Goal: Task Accomplishment & Management: Use online tool/utility

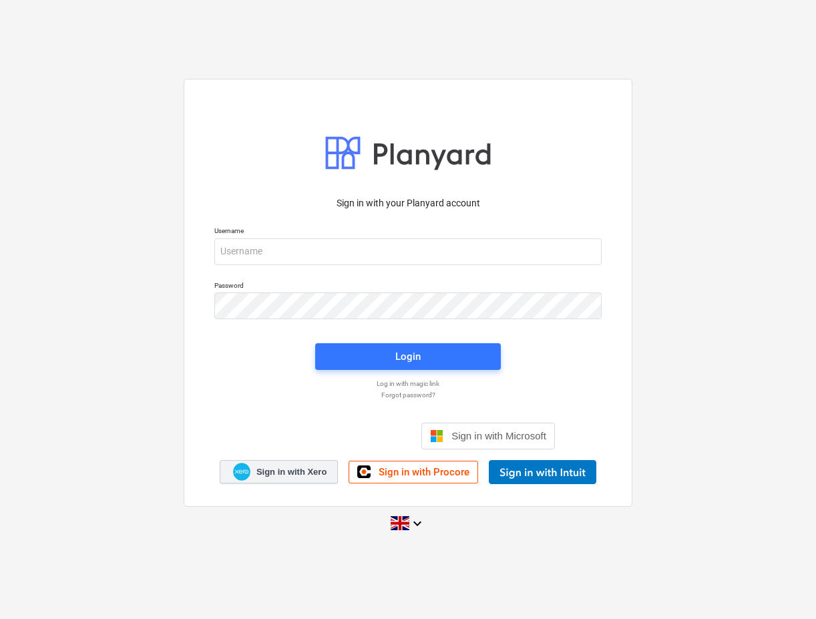
click at [301, 469] on span "Sign in with Xero" at bounding box center [292, 472] width 70 height 12
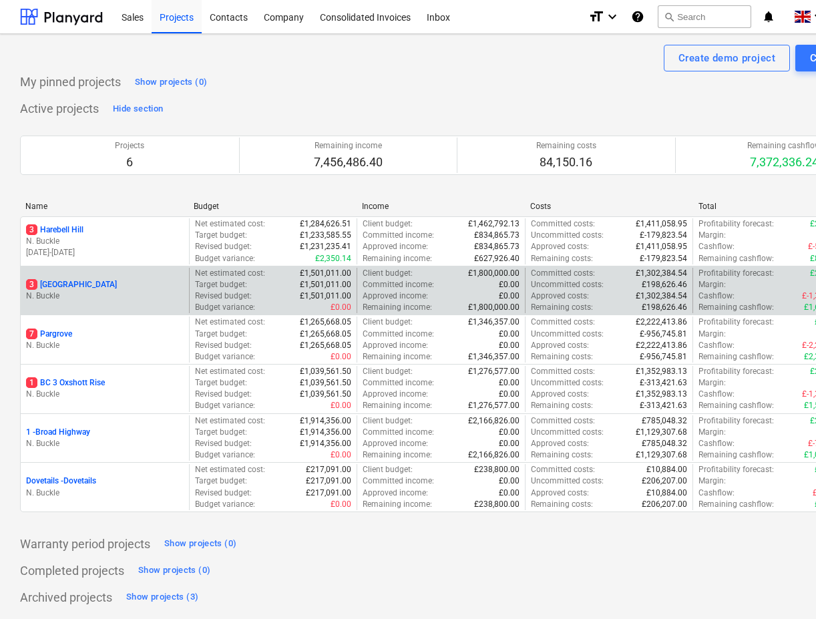
click at [68, 283] on p "3 [GEOGRAPHIC_DATA]" at bounding box center [71, 284] width 91 height 11
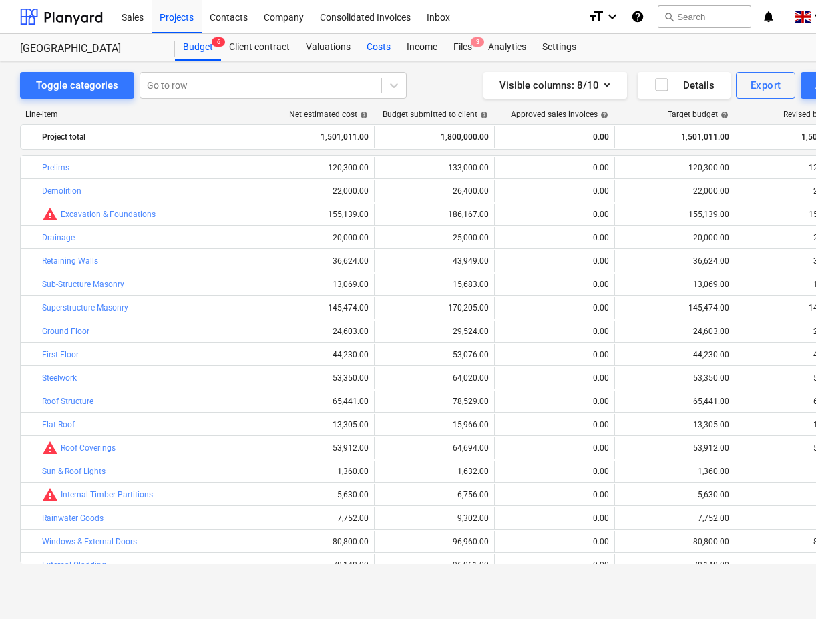
click at [378, 50] on div "Costs" at bounding box center [379, 47] width 40 height 27
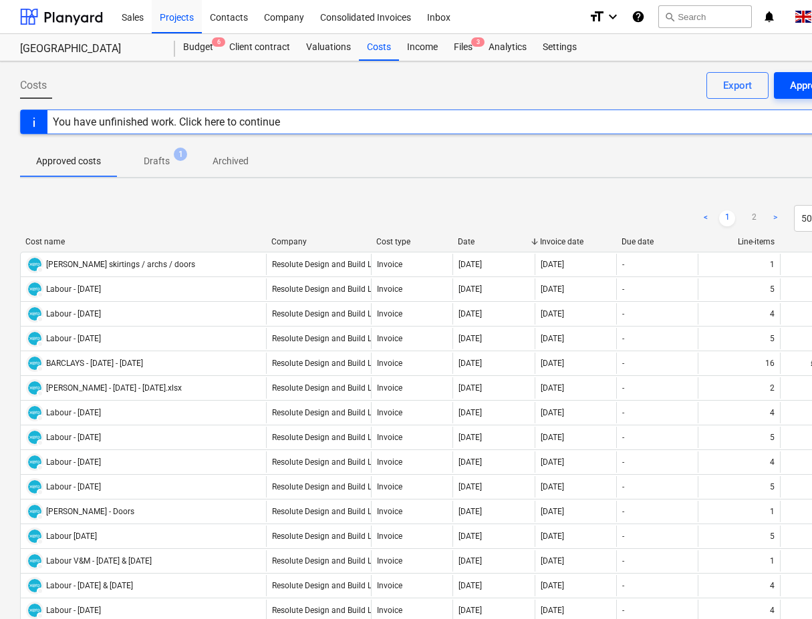
click at [141, 126] on div "You have unfinished work. Click here to continue" at bounding box center [166, 122] width 227 height 13
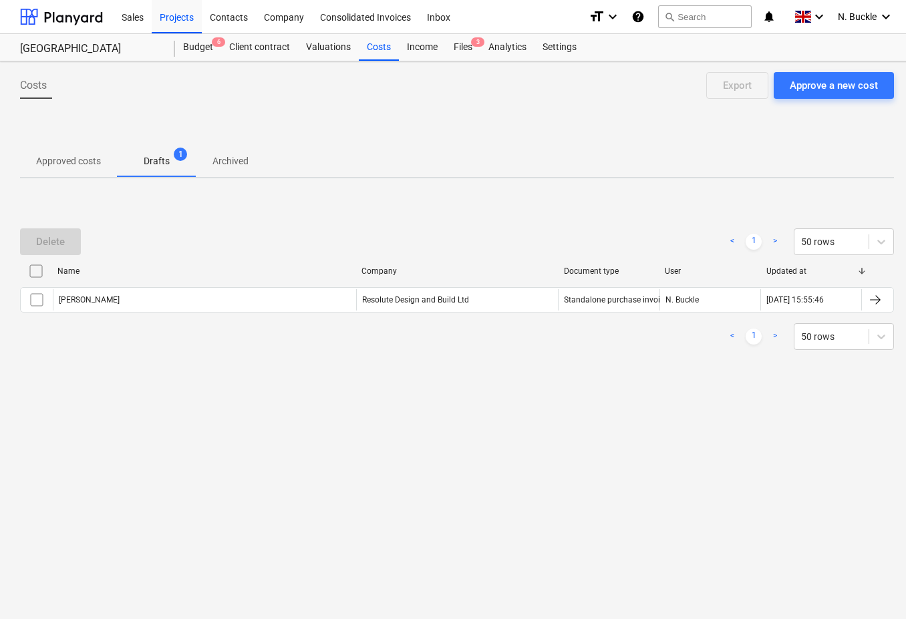
click at [81, 162] on p "Approved costs" at bounding box center [68, 161] width 65 height 14
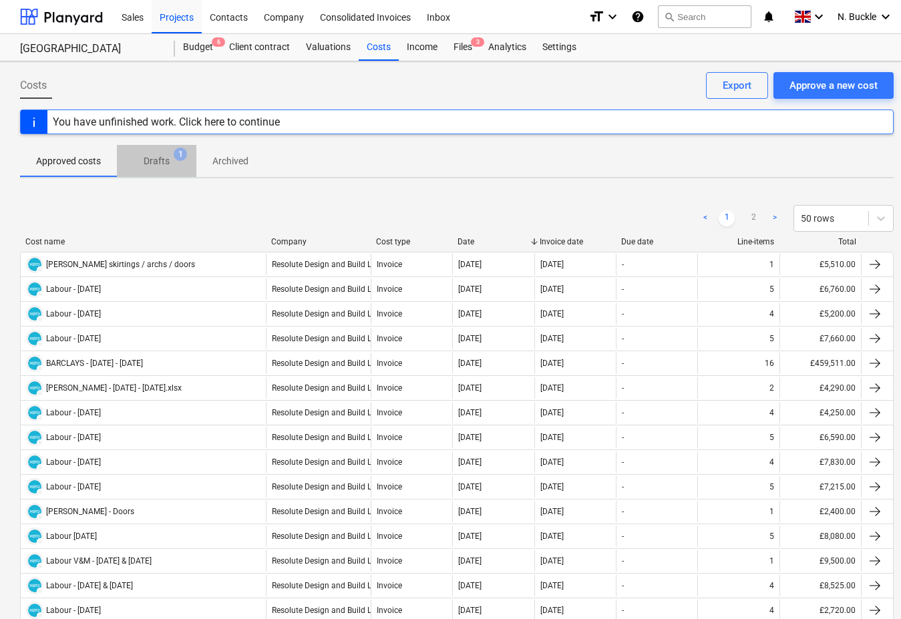
click at [158, 162] on p "Drafts" at bounding box center [157, 161] width 26 height 14
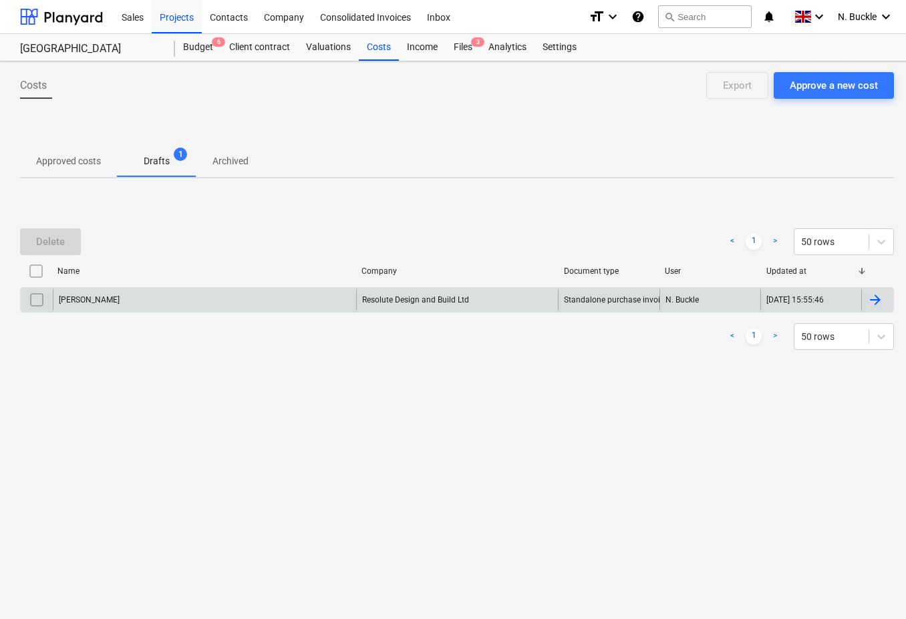
click at [122, 302] on div "[PERSON_NAME]" at bounding box center [204, 299] width 303 height 21
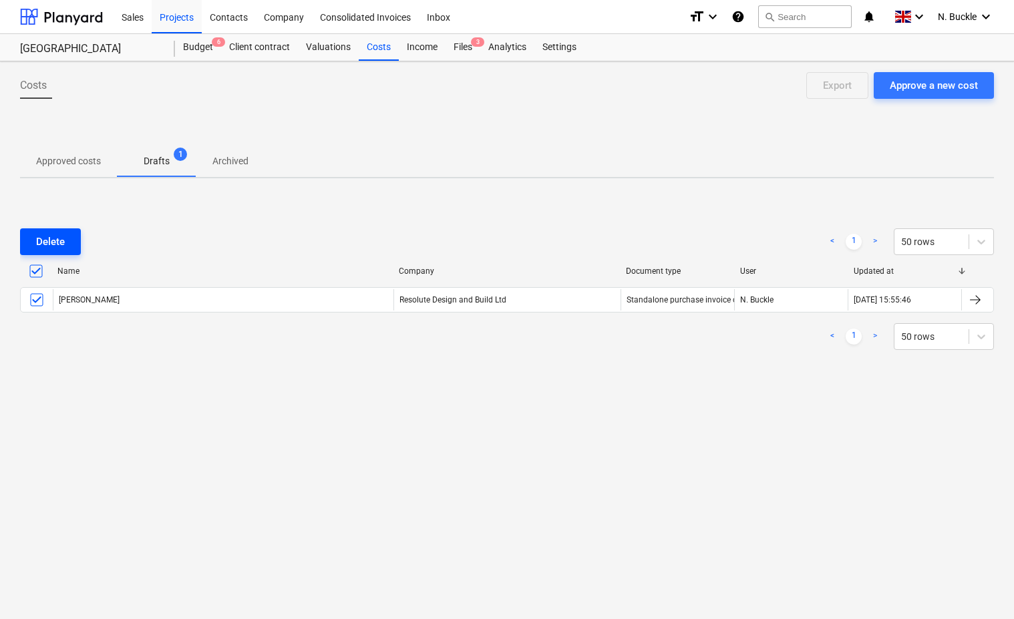
click at [47, 242] on div "Delete" at bounding box center [50, 241] width 29 height 17
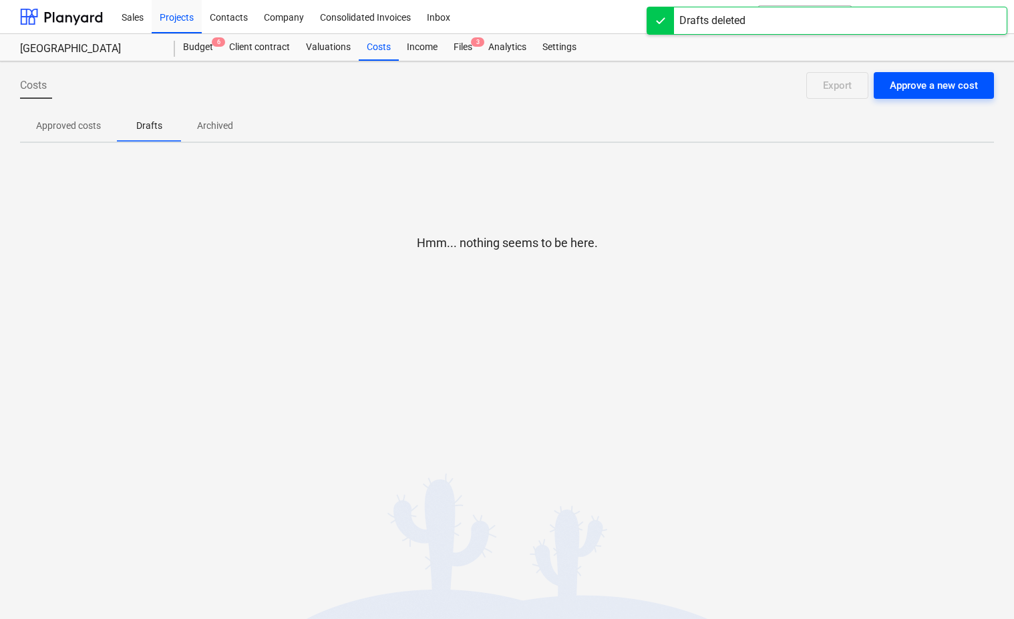
click at [816, 86] on div "Approve a new cost" at bounding box center [934, 85] width 88 height 17
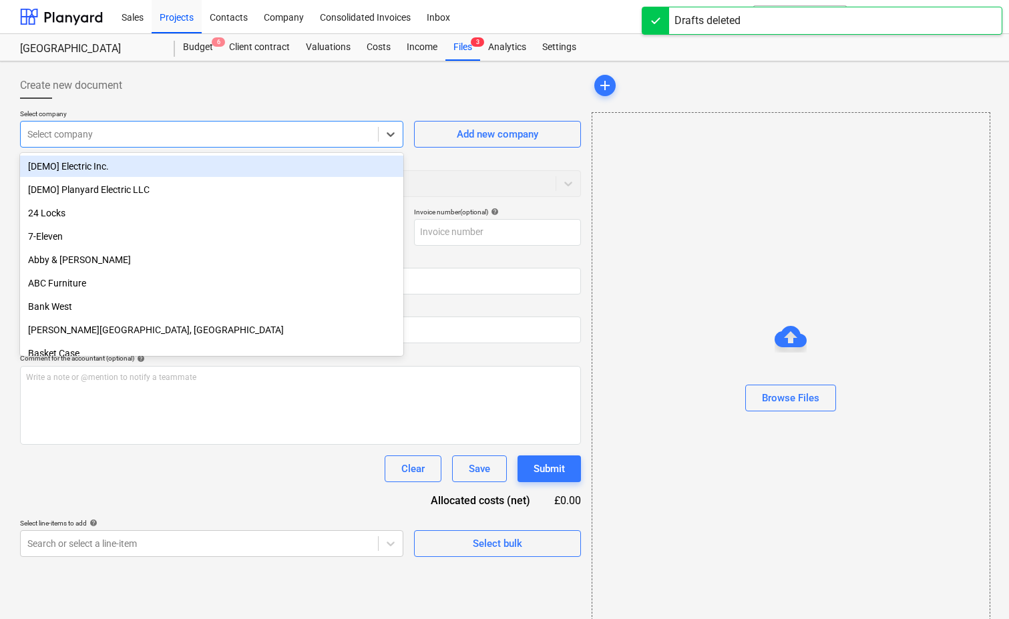
click at [106, 135] on div at bounding box center [199, 134] width 344 height 13
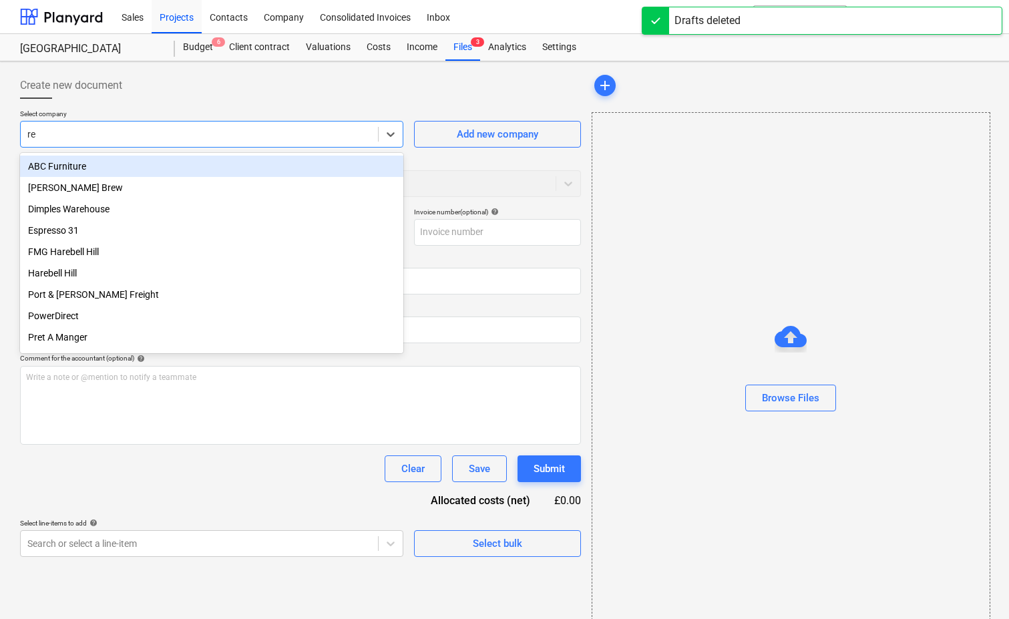
type input "res"
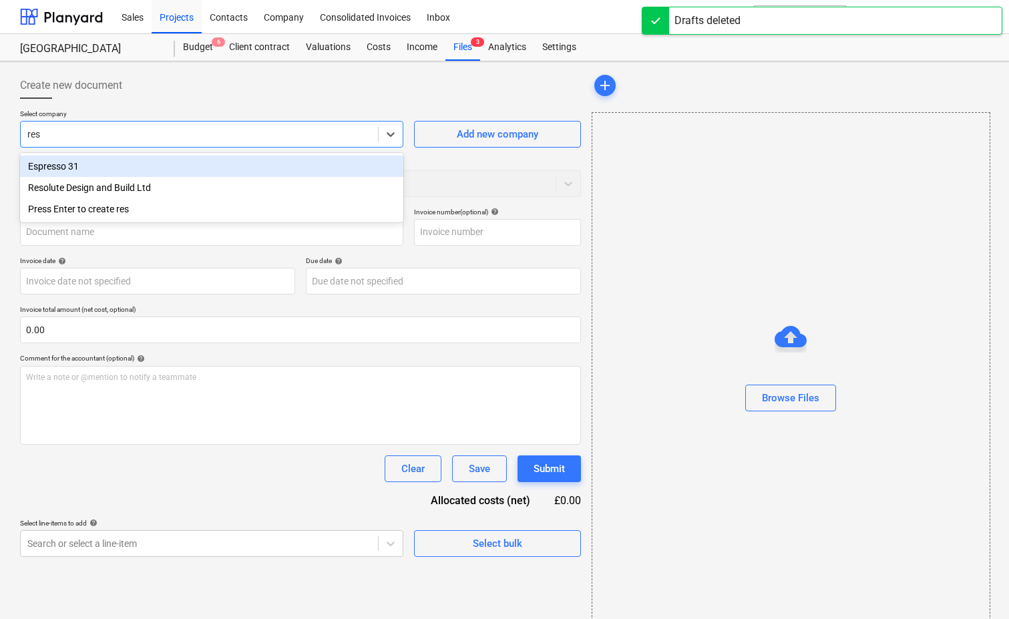
click at [114, 187] on div "Resolute Design and Build Ltd" at bounding box center [211, 187] width 383 height 21
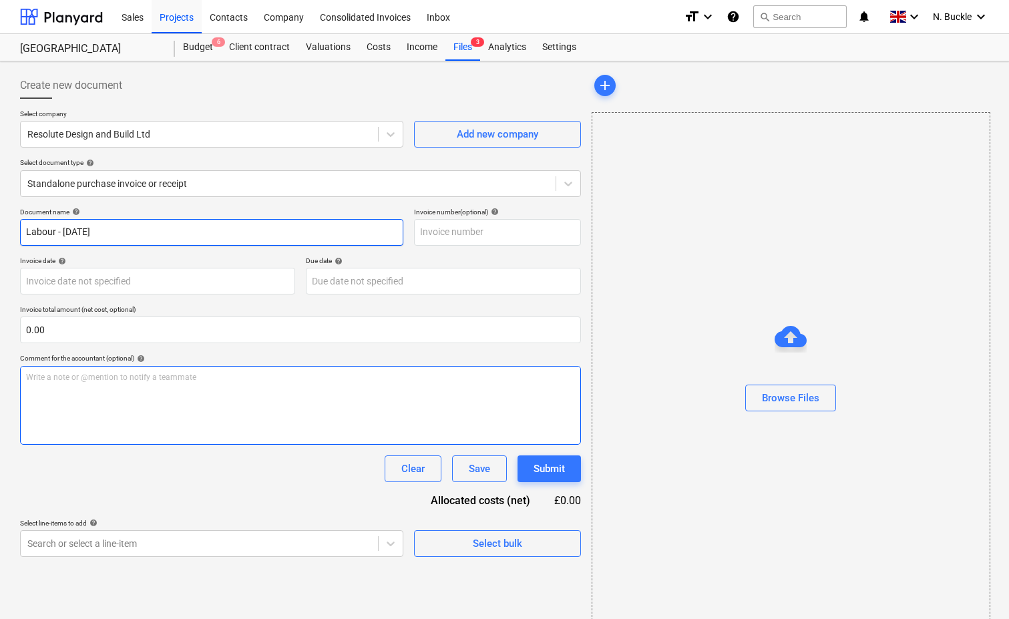
type input "Labour - [DATE]"
click at [53, 399] on div "Write a note or @mention to notify a teammate [PERSON_NAME]" at bounding box center [300, 405] width 561 height 79
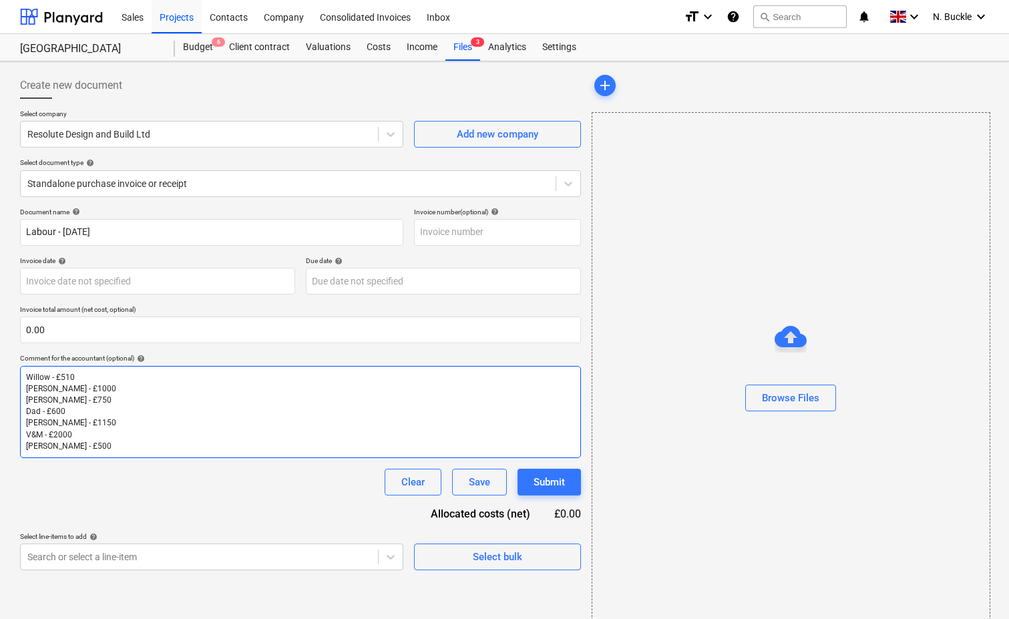
click at [91, 378] on p "Willow - £510" at bounding box center [300, 377] width 549 height 11
